Goal: Task Accomplishment & Management: Complete application form

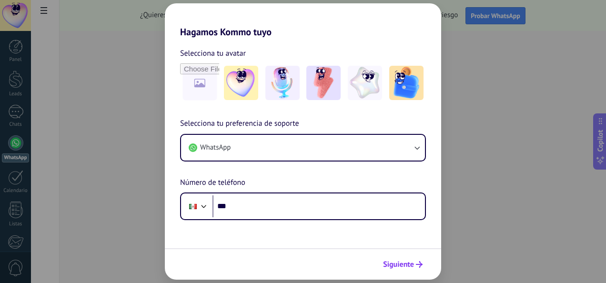
click at [400, 264] on span "Siguiente" at bounding box center [398, 264] width 31 height 7
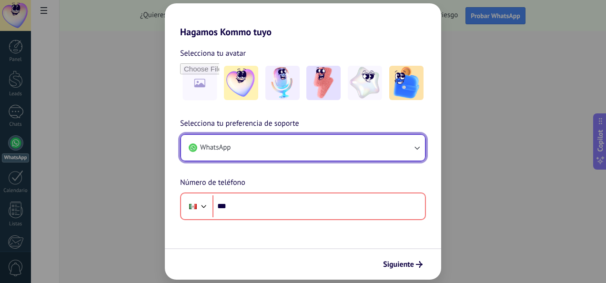
click at [314, 145] on button "WhatsApp" at bounding box center [303, 148] width 244 height 26
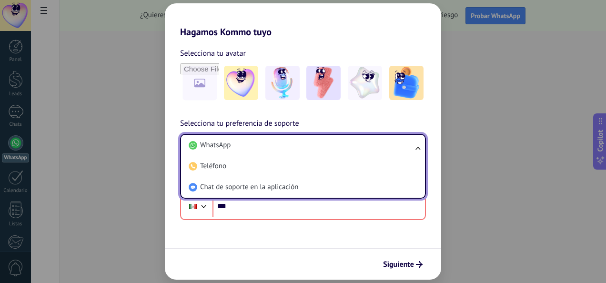
click at [314, 145] on li "WhatsApp" at bounding box center [301, 145] width 232 height 21
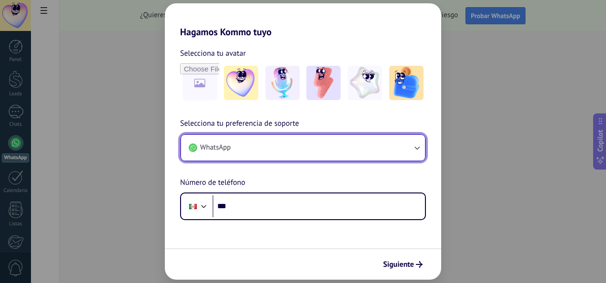
click at [314, 145] on button "WhatsApp" at bounding box center [303, 148] width 244 height 26
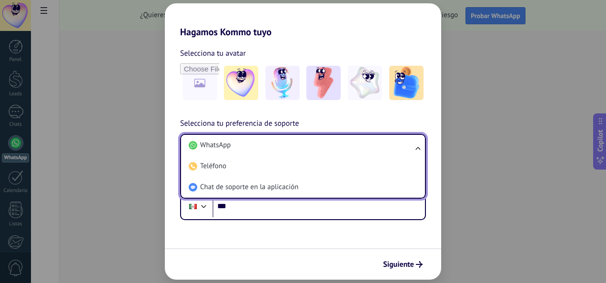
click at [314, 145] on li "WhatsApp" at bounding box center [301, 145] width 232 height 21
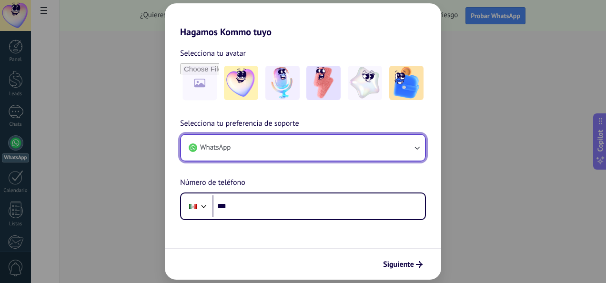
click at [314, 145] on button "WhatsApp" at bounding box center [303, 148] width 244 height 26
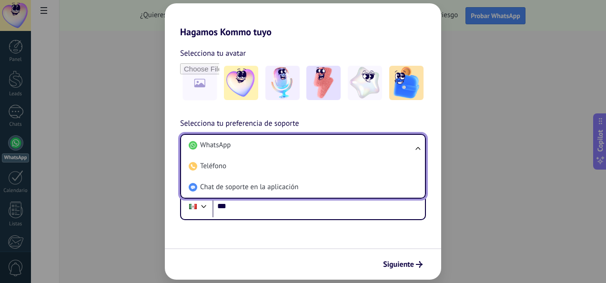
click at [314, 145] on li "WhatsApp" at bounding box center [301, 145] width 232 height 21
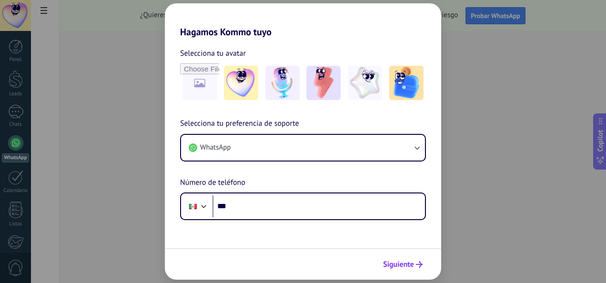
click at [396, 257] on button "Siguiente" at bounding box center [403, 264] width 48 height 16
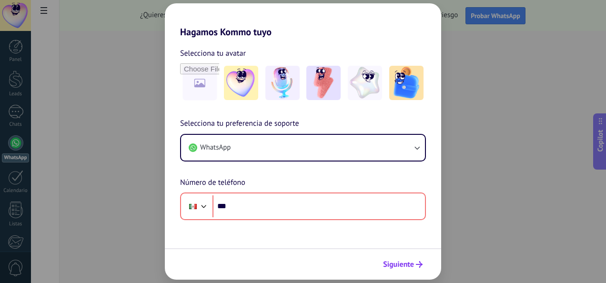
drag, startPoint x: 400, startPoint y: 264, endPoint x: 400, endPoint y: 258, distance: 5.7
click at [400, 264] on span "Siguiente" at bounding box center [398, 264] width 31 height 7
click at [554, 122] on div "Hagamos Kommo tuyo Selecciona tu avatar Selecciona tu preferencia de soporte Wh…" at bounding box center [303, 141] width 606 height 283
